Goal: Task Accomplishment & Management: Use online tool/utility

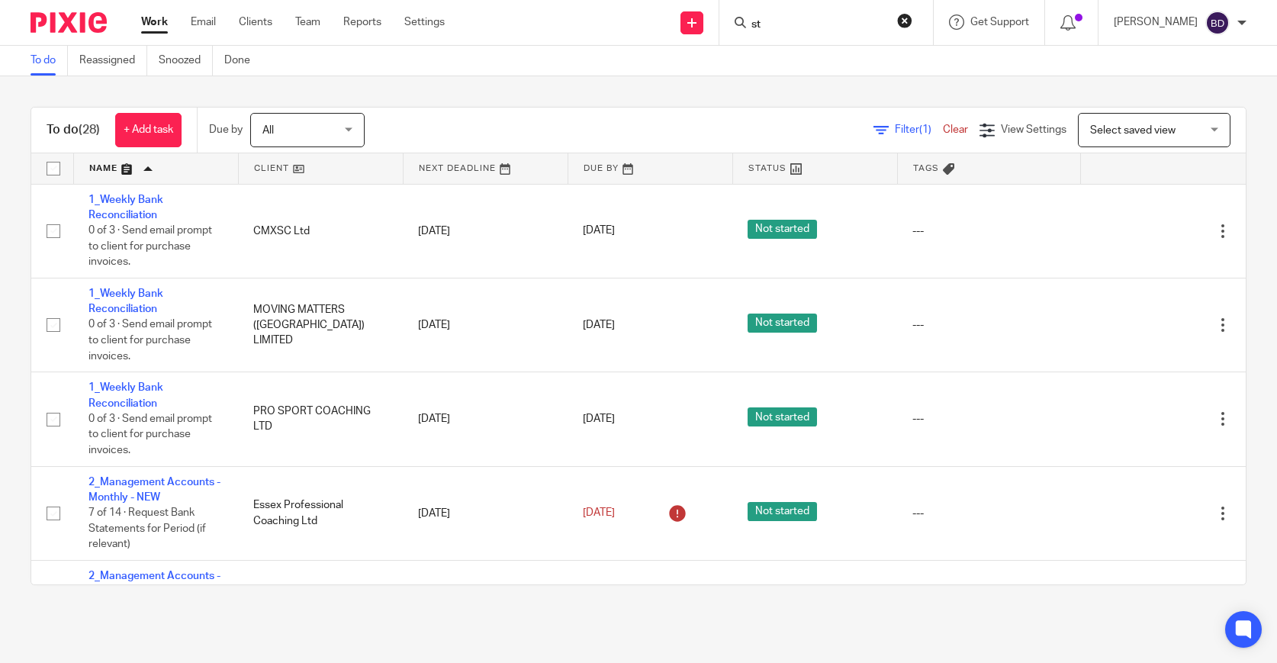
scroll to position [1488, 0]
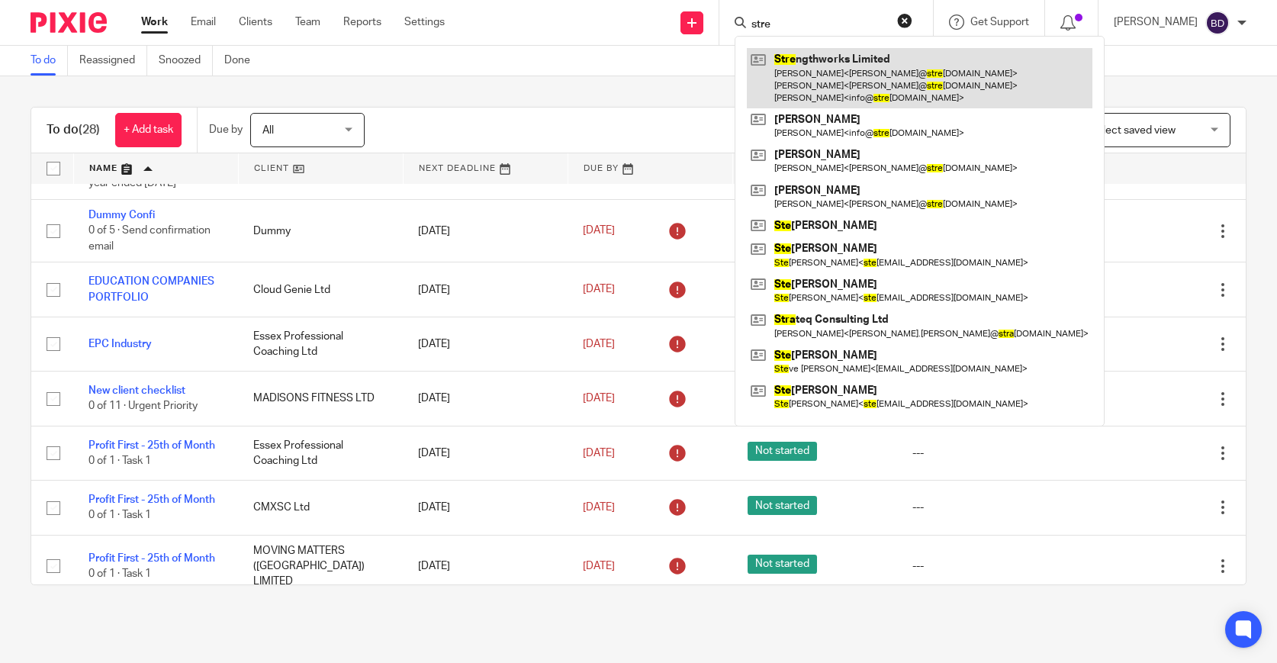
type input "stre"
click at [819, 53] on link at bounding box center [920, 78] width 346 height 60
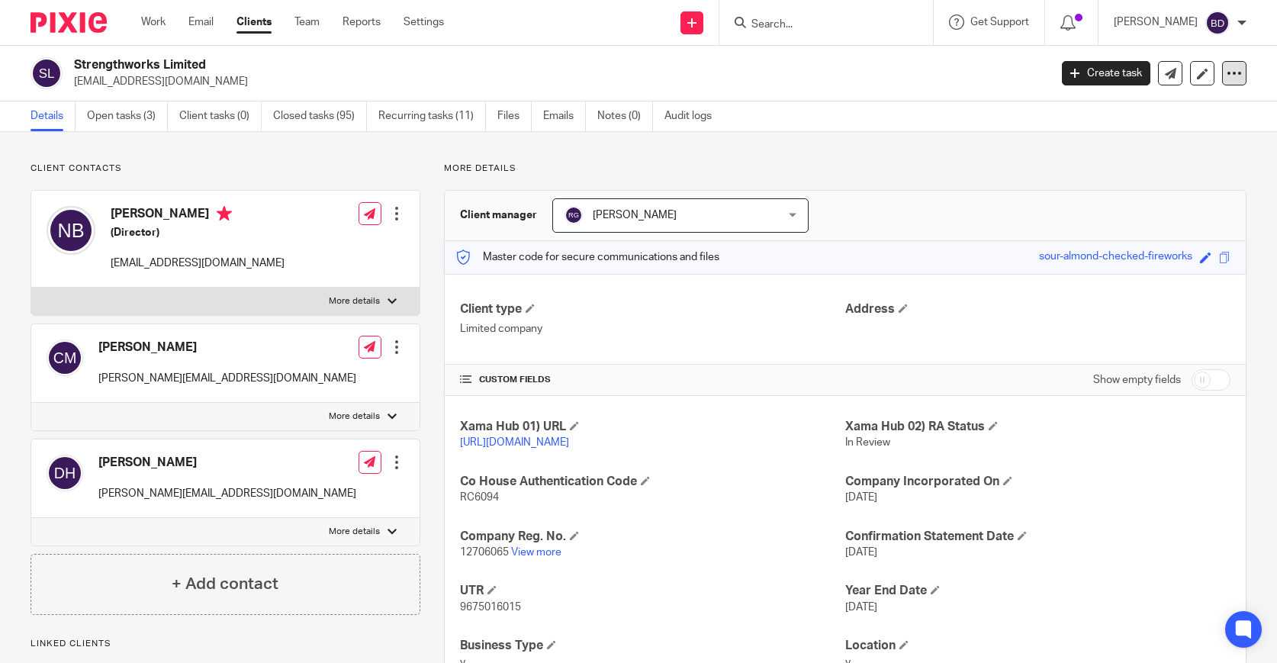
click at [1235, 83] on div at bounding box center [1234, 73] width 24 height 24
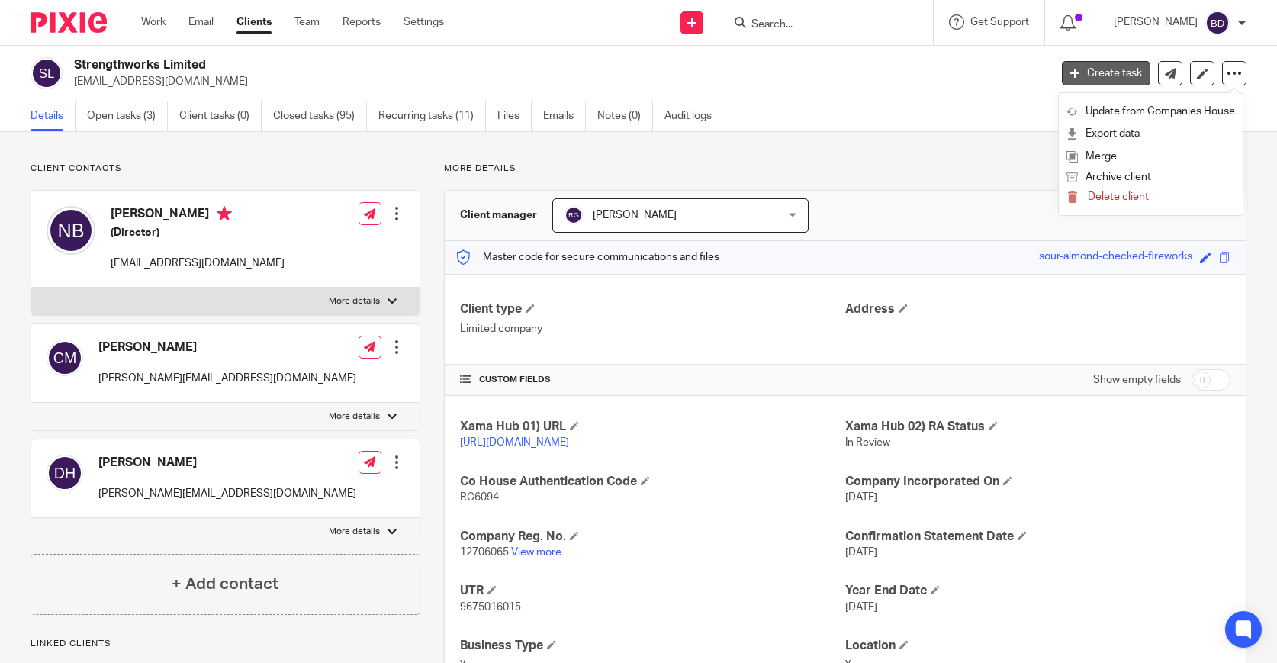
click at [1088, 78] on link "Create task" at bounding box center [1106, 73] width 89 height 24
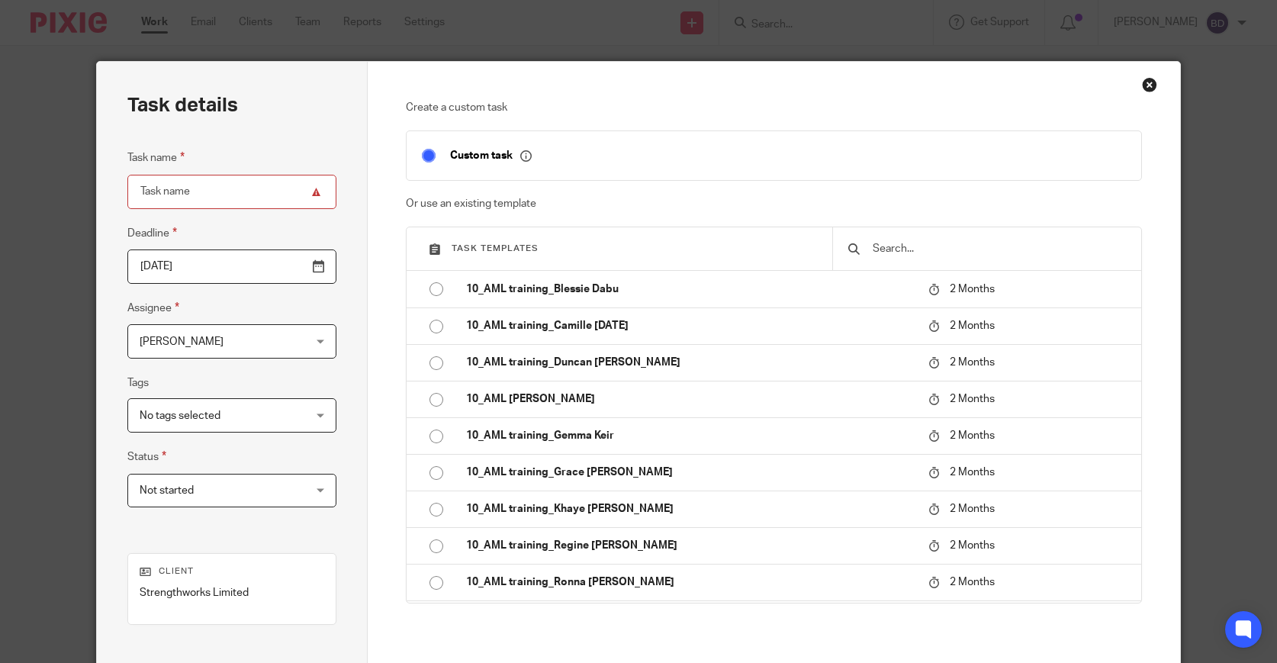
click at [1147, 85] on div "Close this dialog window" at bounding box center [1149, 84] width 15 height 15
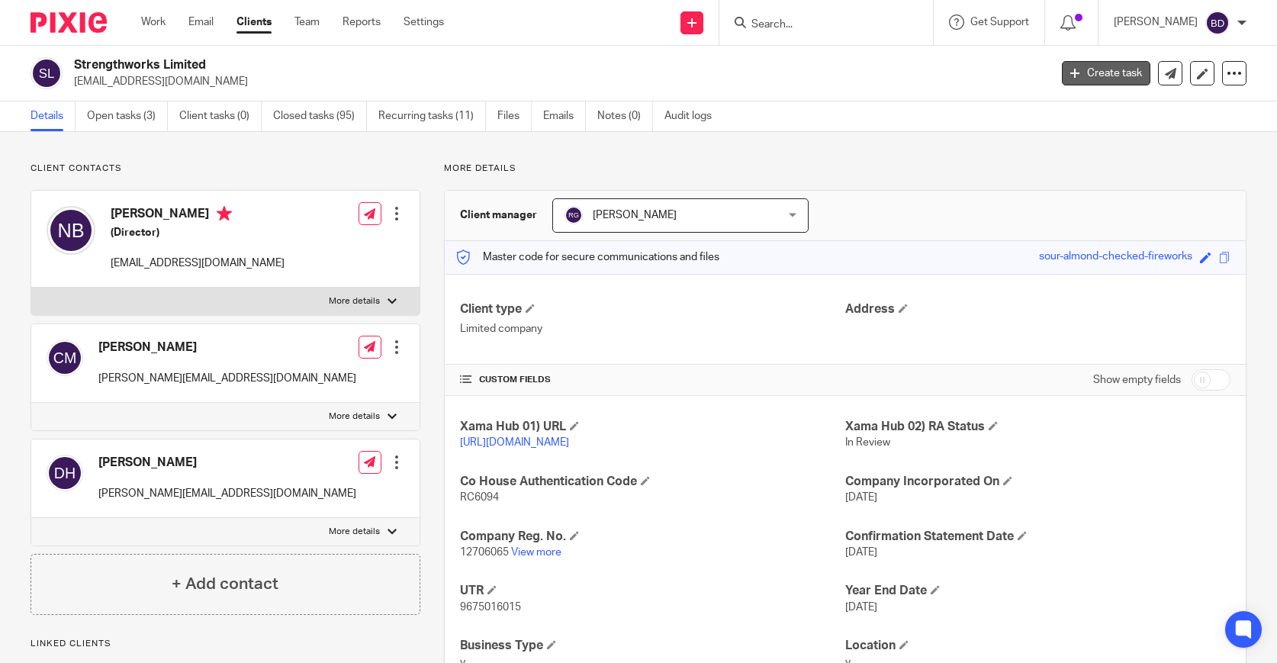
click at [1122, 80] on link "Create task" at bounding box center [1106, 73] width 89 height 24
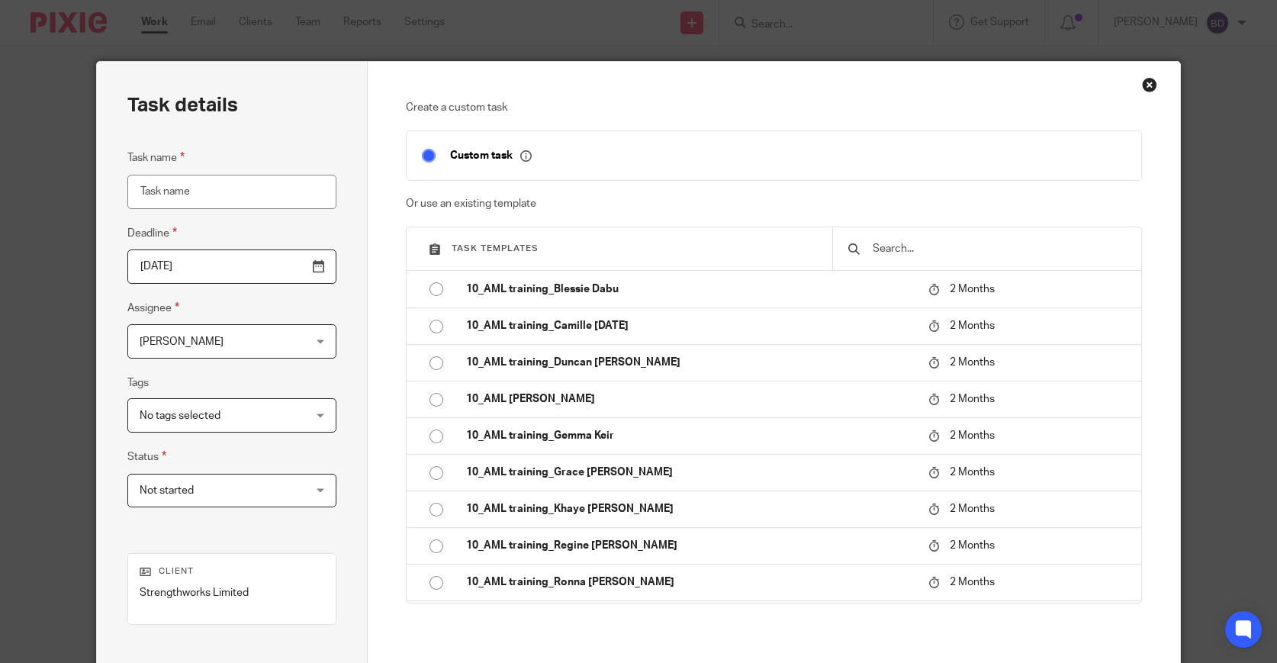
click at [878, 247] on input "text" at bounding box center [999, 248] width 256 height 17
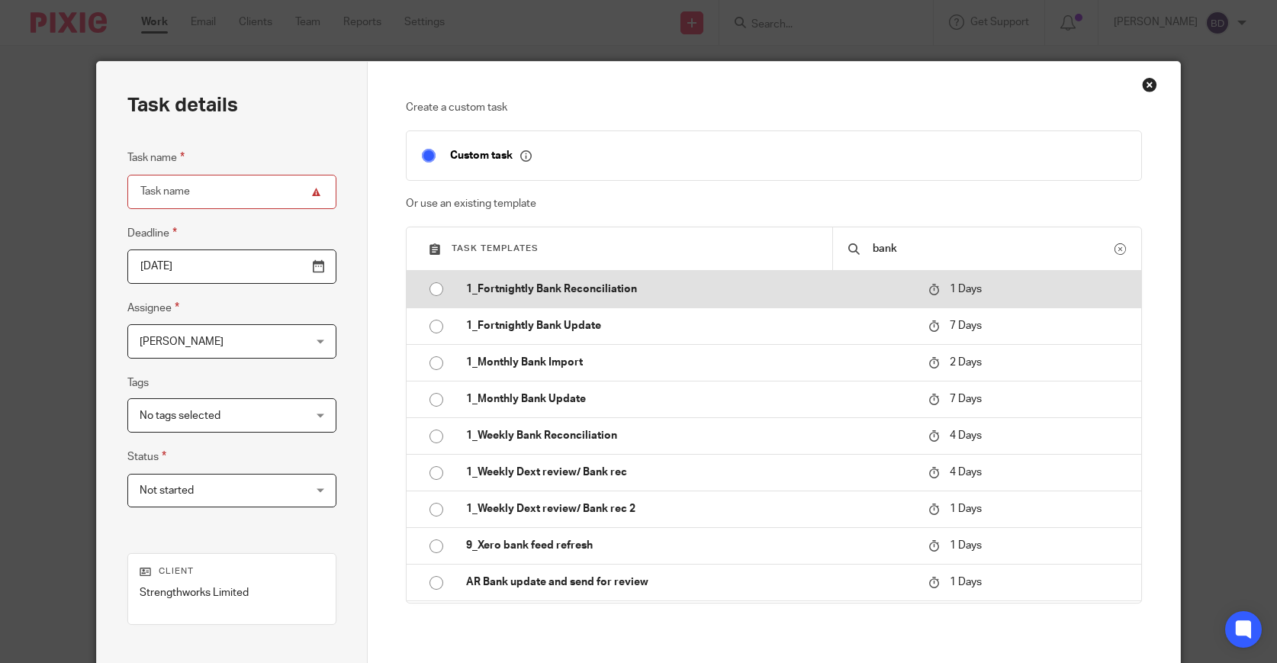
type input "bank"
click at [661, 302] on td "1_Fortnightly Bank Reconciliation" at bounding box center [686, 289] width 471 height 37
type input "[DATE]"
type input "1_Fortnightly Bank Reconciliation"
checkbox input "false"
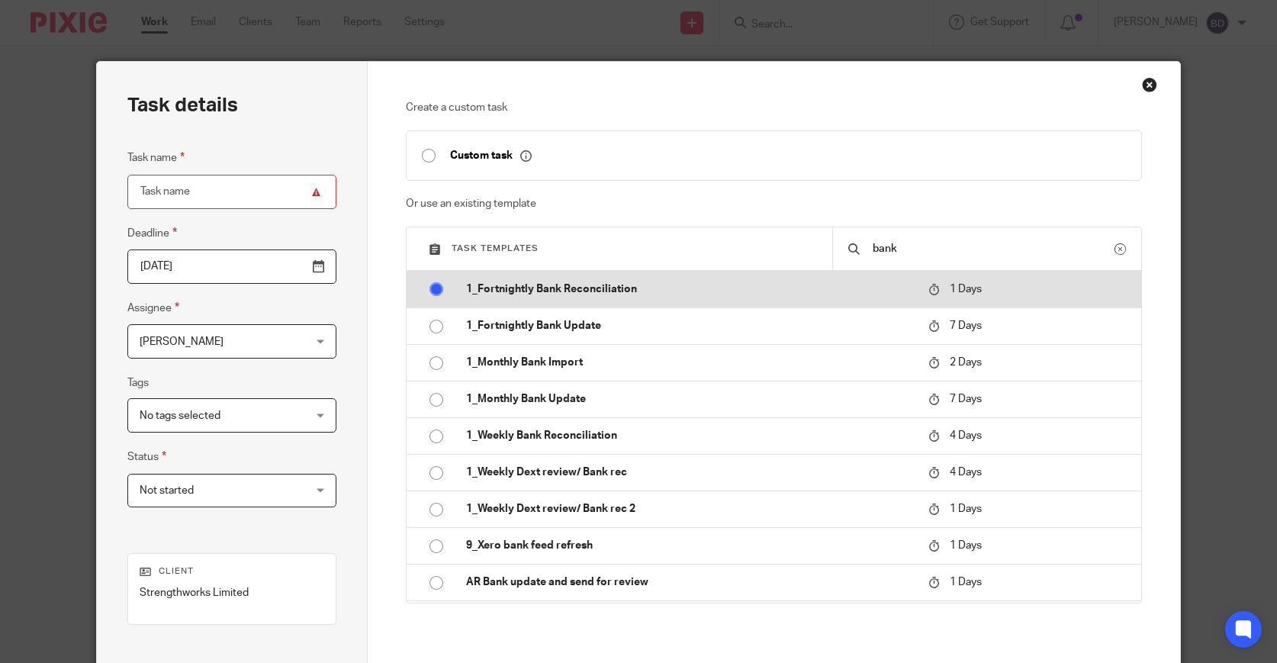
radio input "true"
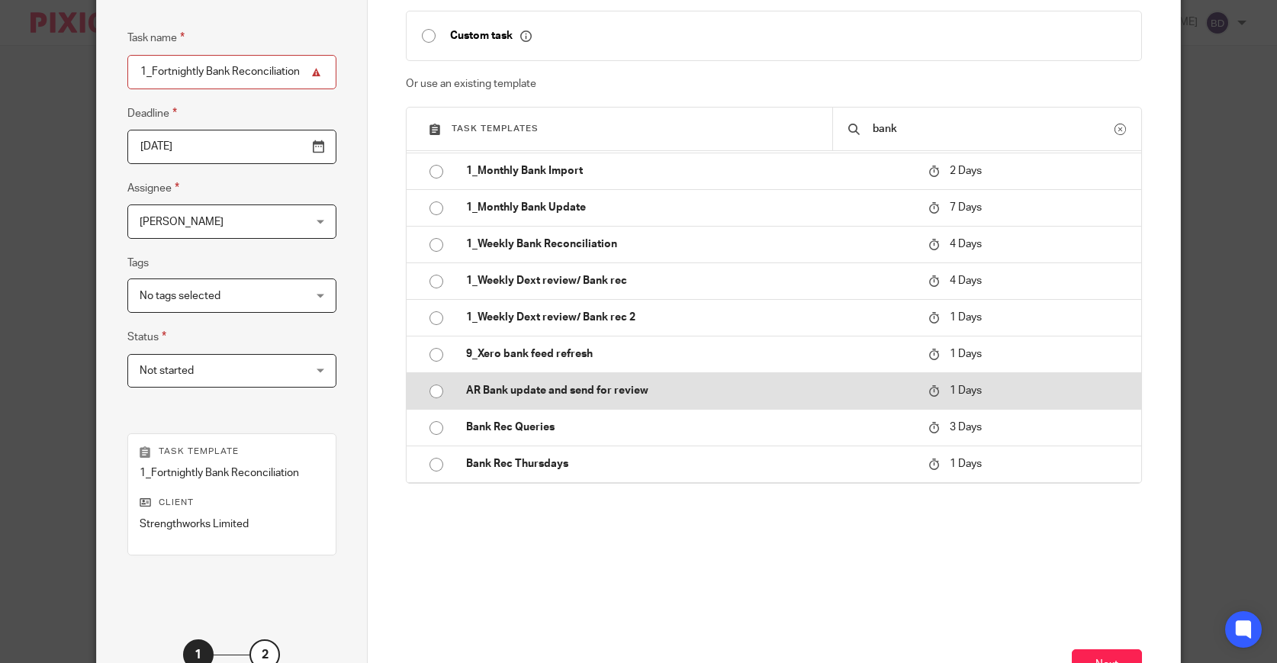
scroll to position [240, 0]
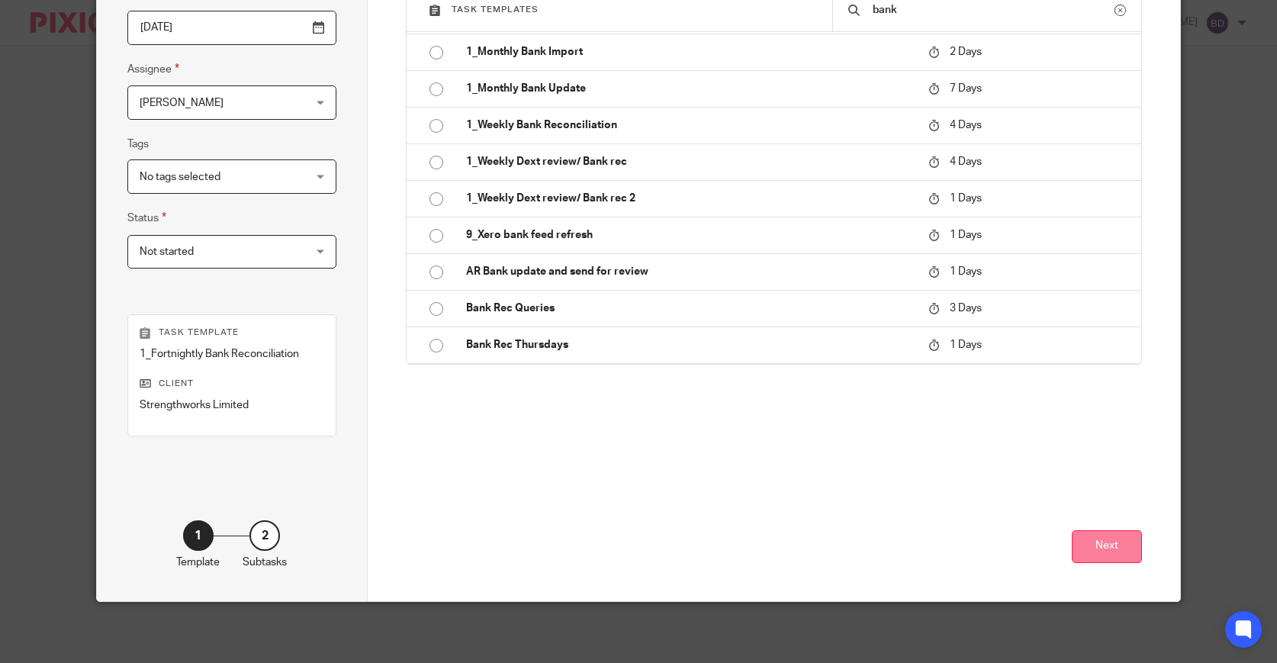
click at [1107, 542] on button "Next" at bounding box center [1107, 546] width 70 height 33
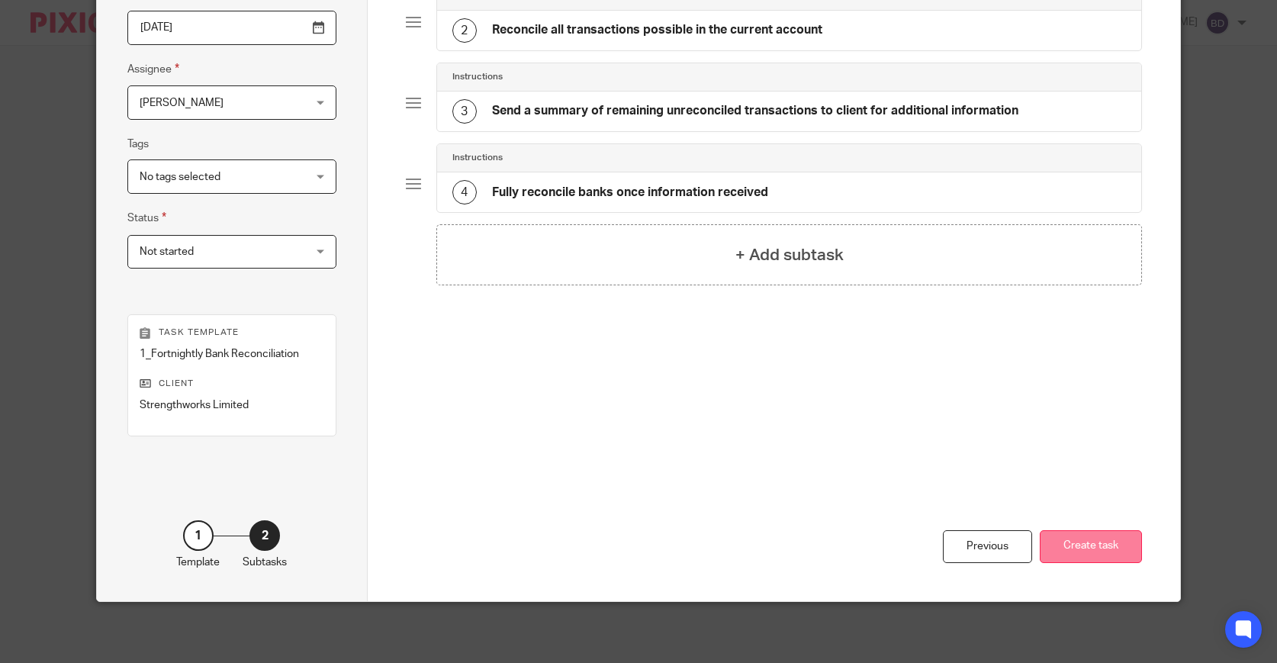
click at [1065, 544] on button "Create task" at bounding box center [1091, 546] width 102 height 33
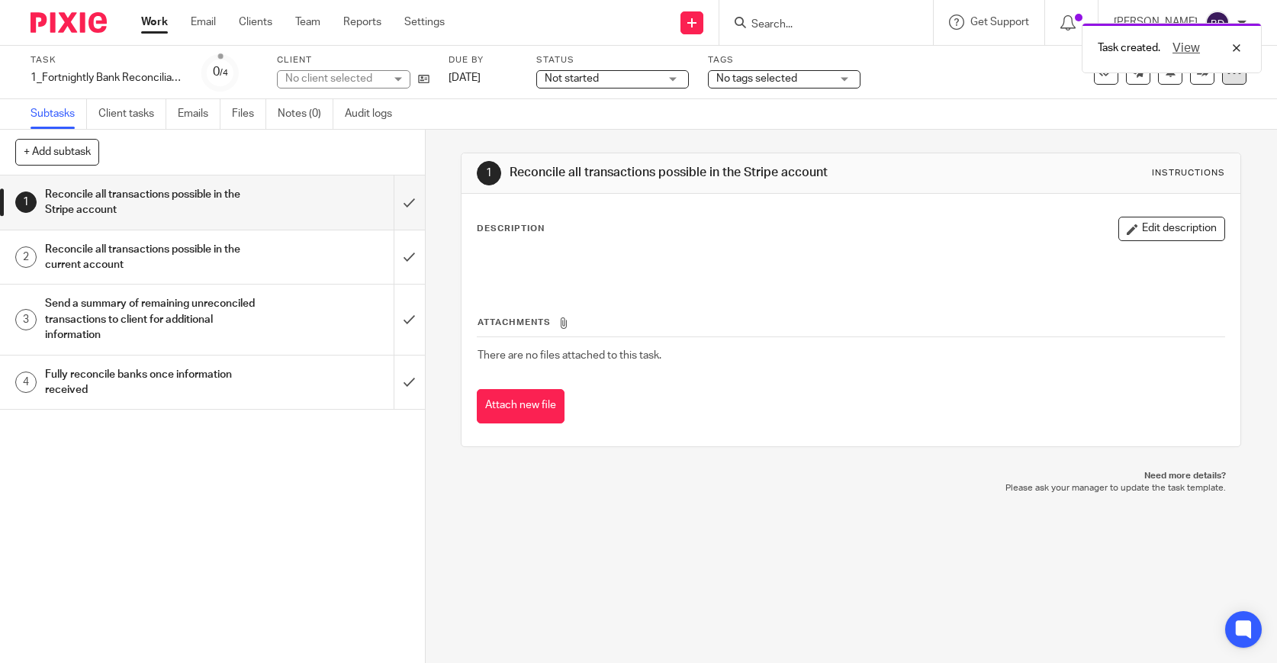
click at [1237, 82] on div at bounding box center [1234, 72] width 24 height 24
click at [1026, 84] on div "Task 1_Fortnightly Bank Reconciliation Save 1_Fortnightly Bank Reconciliation 0…" at bounding box center [537, 72] width 1013 height 37
click at [1238, 82] on div at bounding box center [1234, 72] width 24 height 24
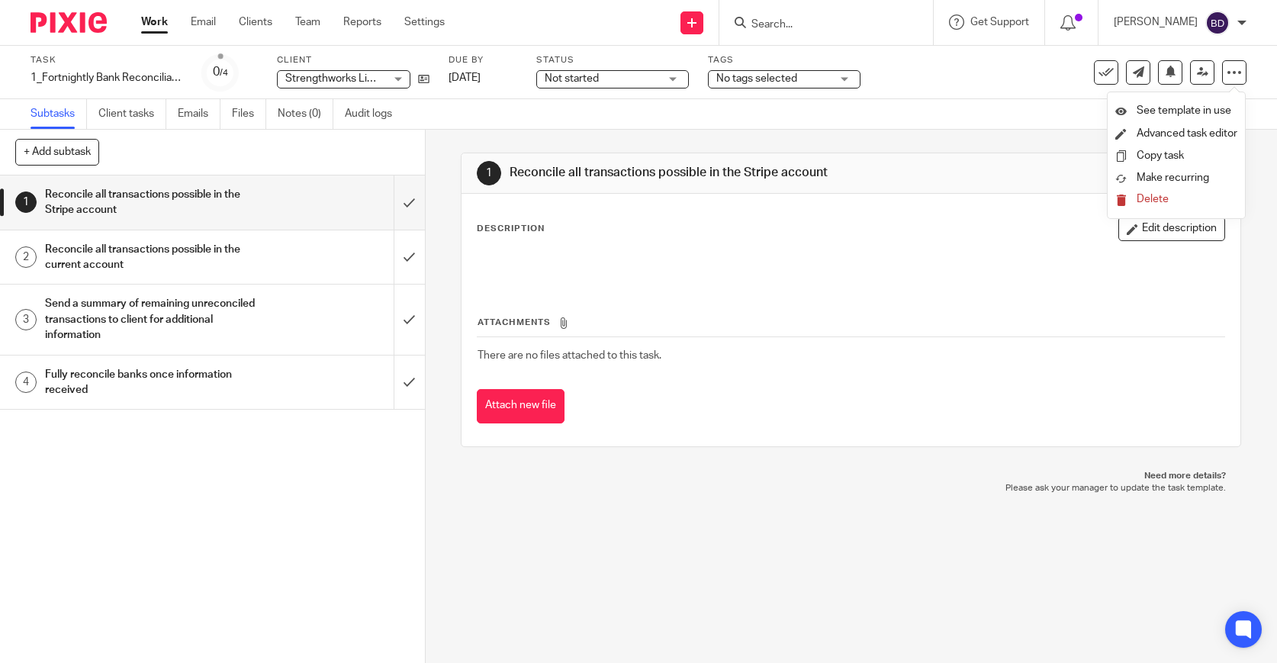
click at [1154, 204] on span "Delete" at bounding box center [1153, 199] width 32 height 11
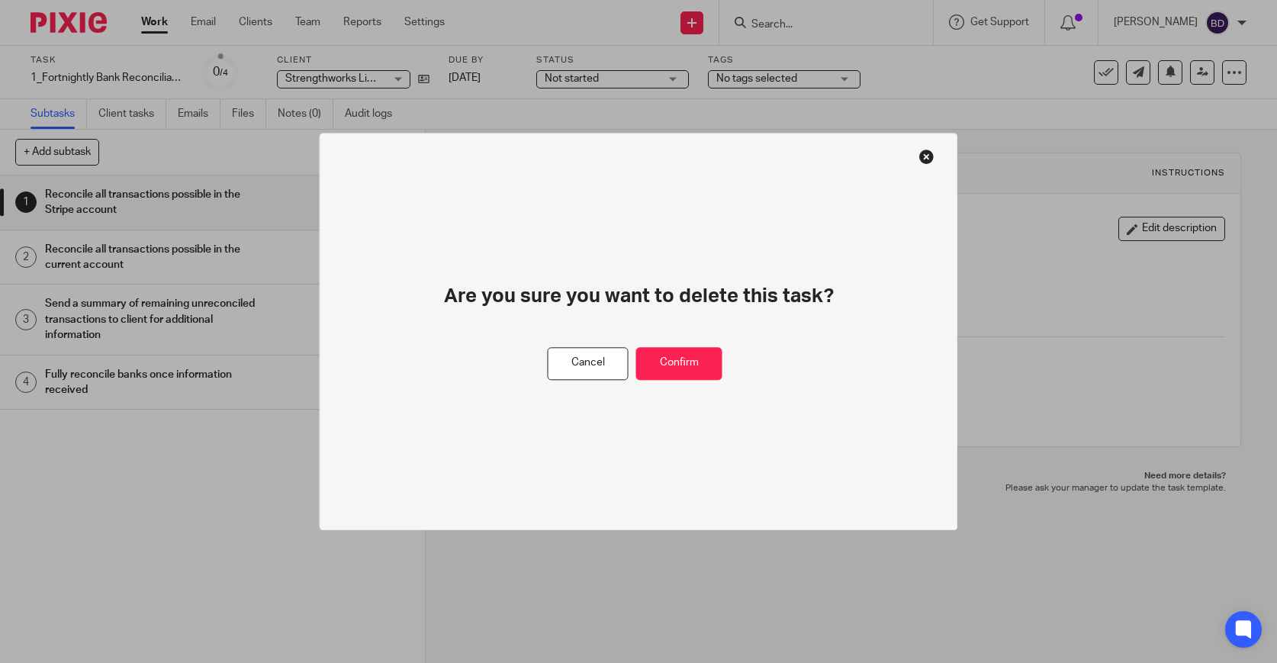
click at [706, 333] on div "Are you sure you want to delete this task?" at bounding box center [639, 315] width 446 height 64
click at [703, 352] on button "Confirm" at bounding box center [679, 363] width 86 height 33
